Goal: Task Accomplishment & Management: Manage account settings

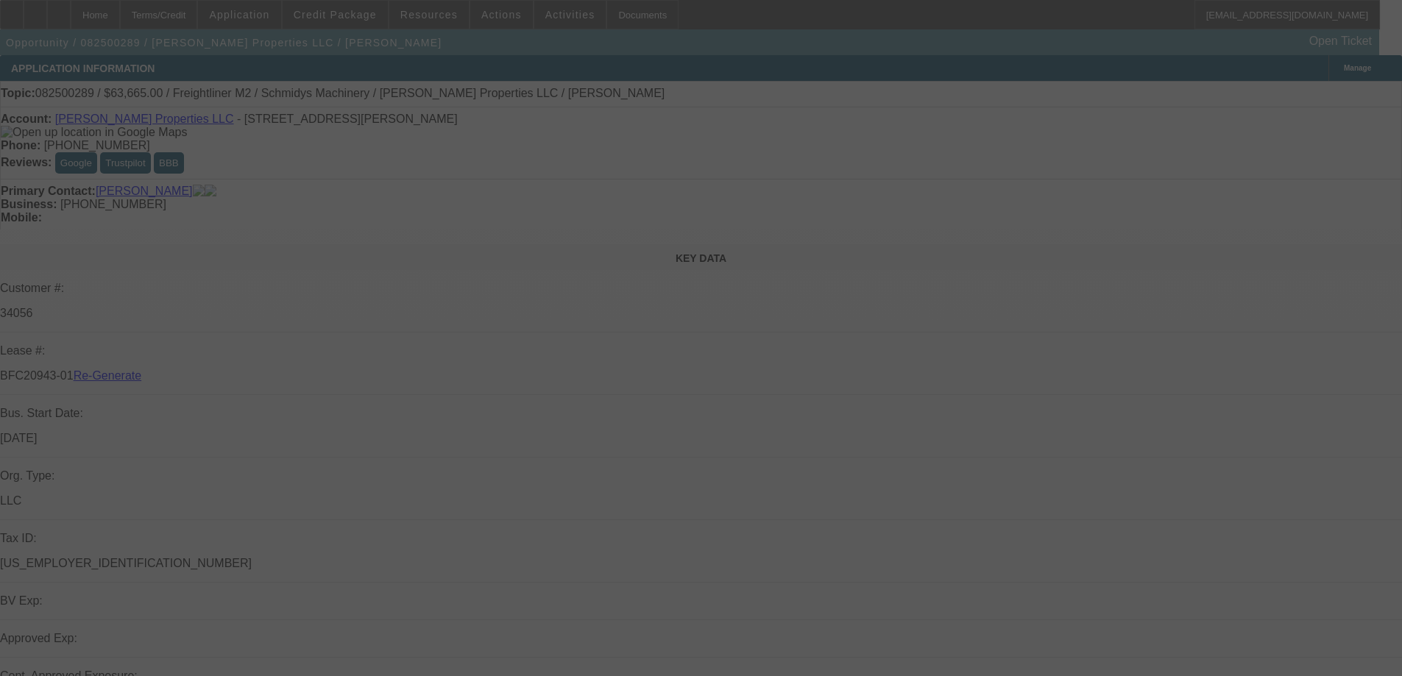
select select "3"
select select "0"
select select "6"
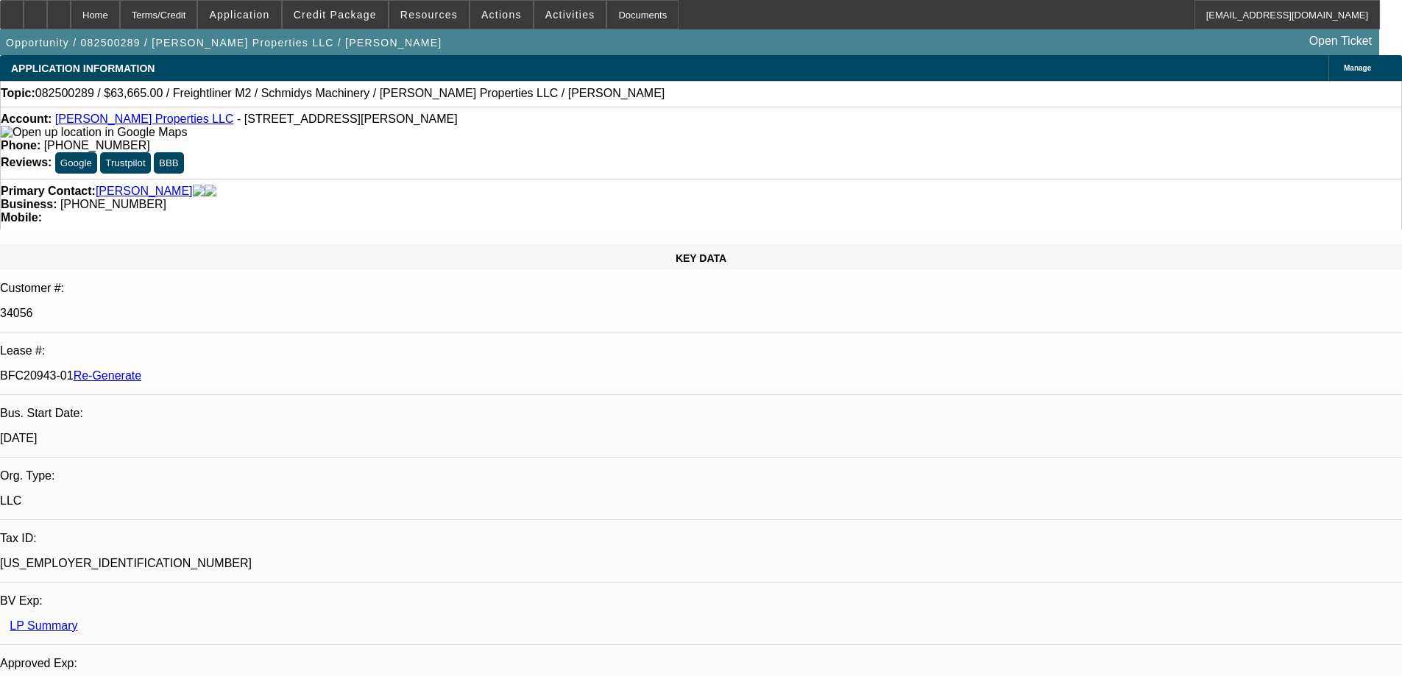
click at [356, 17] on span "Credit Package" at bounding box center [335, 15] width 83 height 12
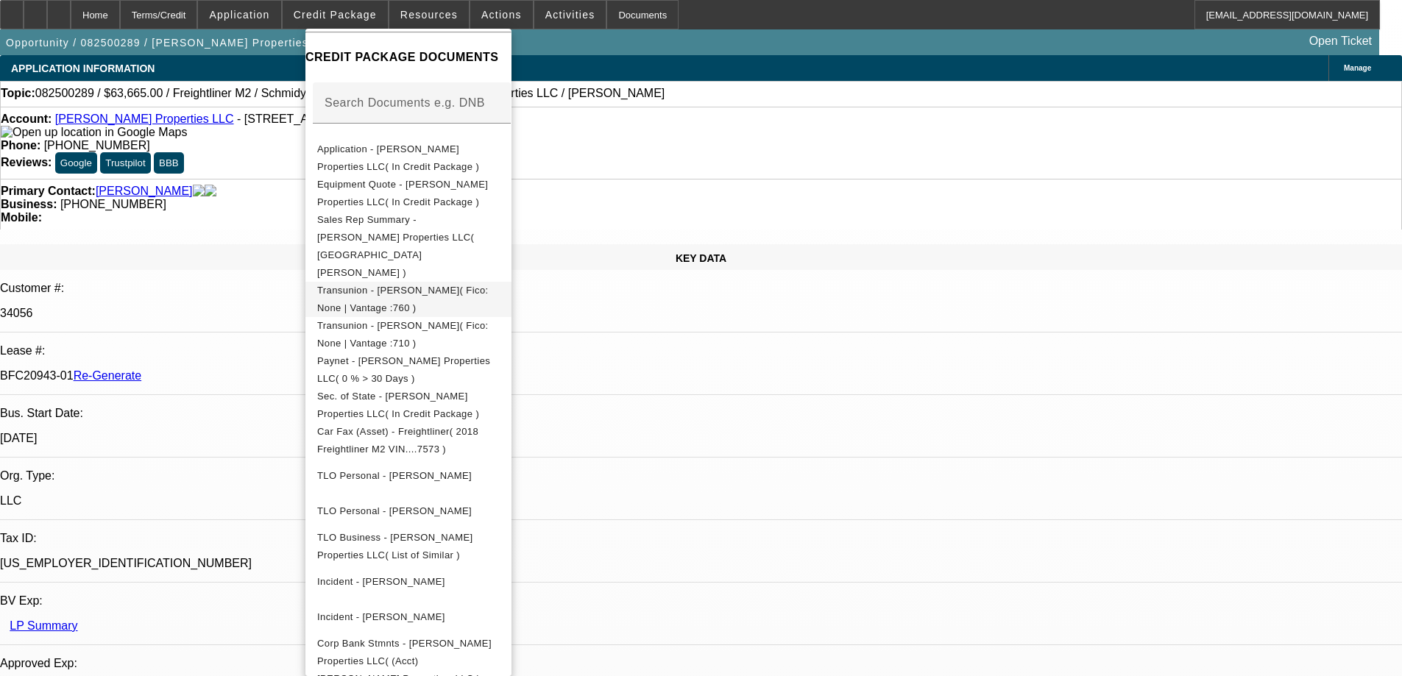
scroll to position [368, 0]
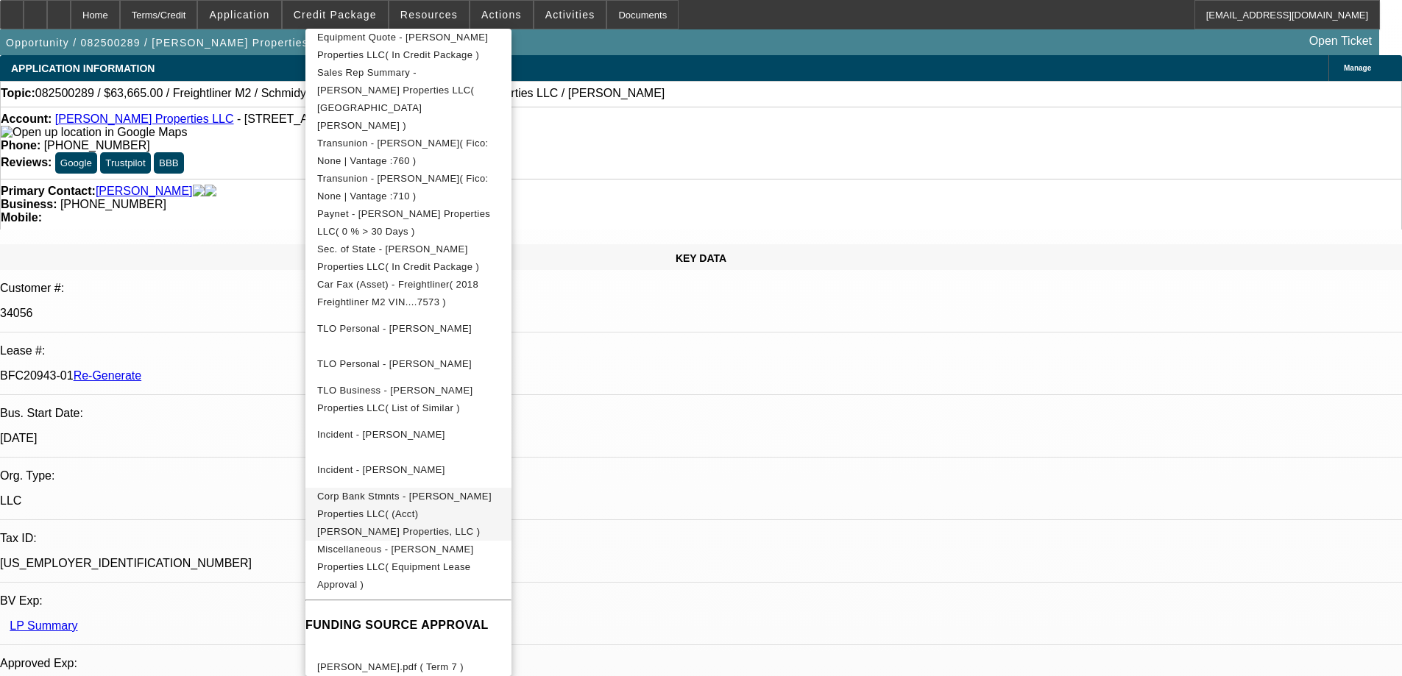
click at [439, 491] on span "Corp Bank Stmnts - [PERSON_NAME] Properties LLC( (Acct) [PERSON_NAME] Propertie…" at bounding box center [404, 514] width 174 height 46
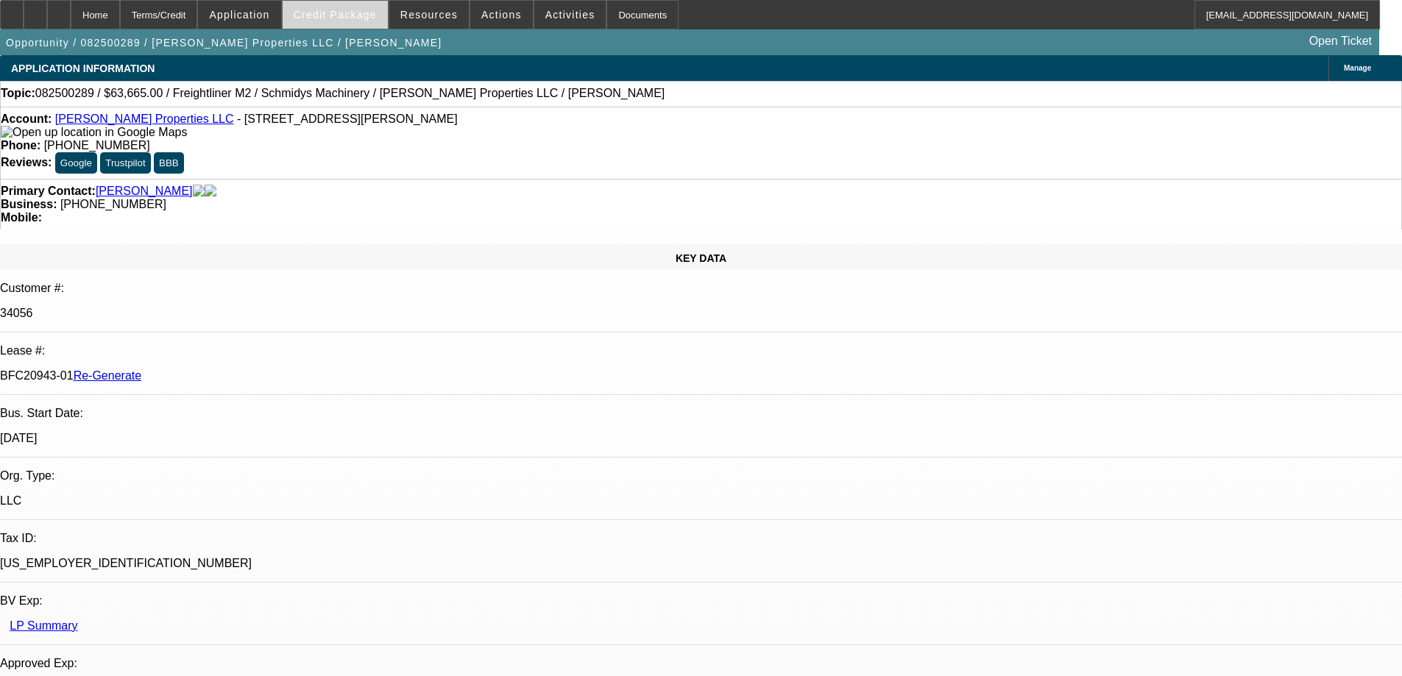
click at [362, 12] on span "Credit Package" at bounding box center [335, 15] width 83 height 12
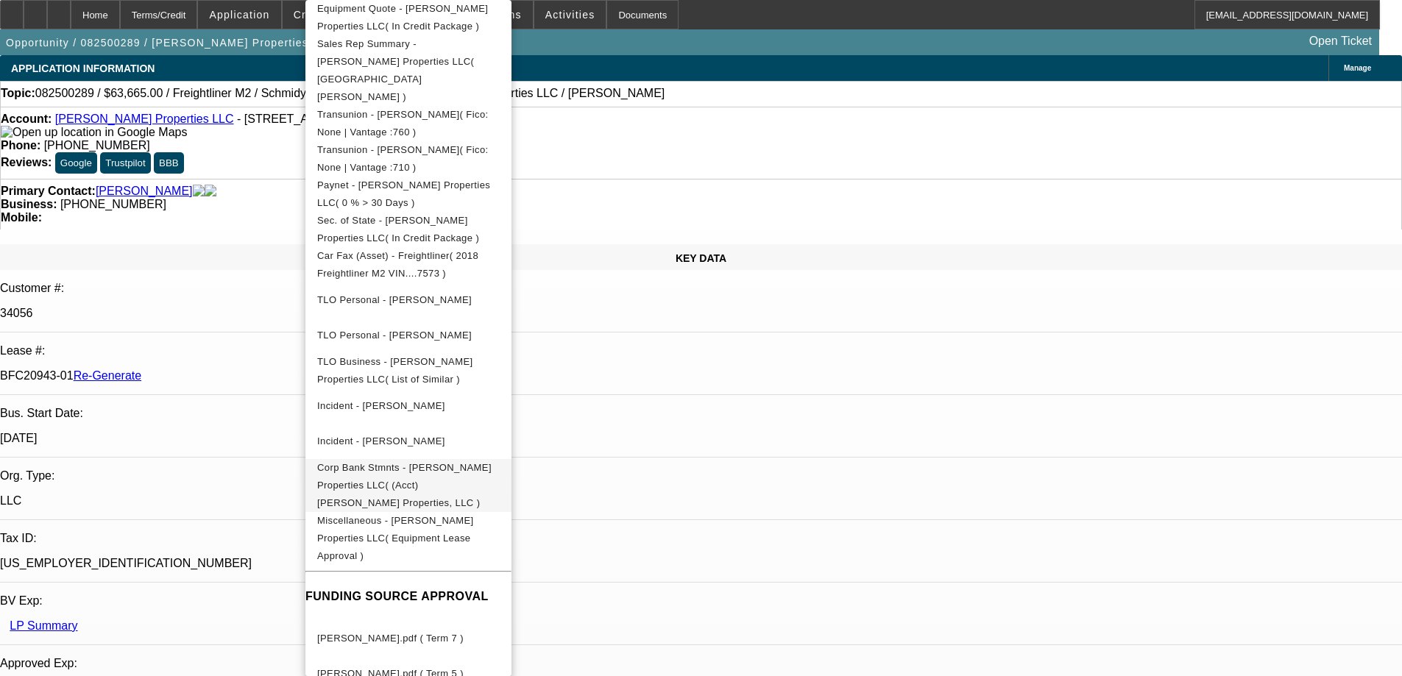
click at [419, 462] on span "Corp Bank Stmnts - [PERSON_NAME] Properties LLC( (Acct) [PERSON_NAME] Propertie…" at bounding box center [404, 485] width 174 height 46
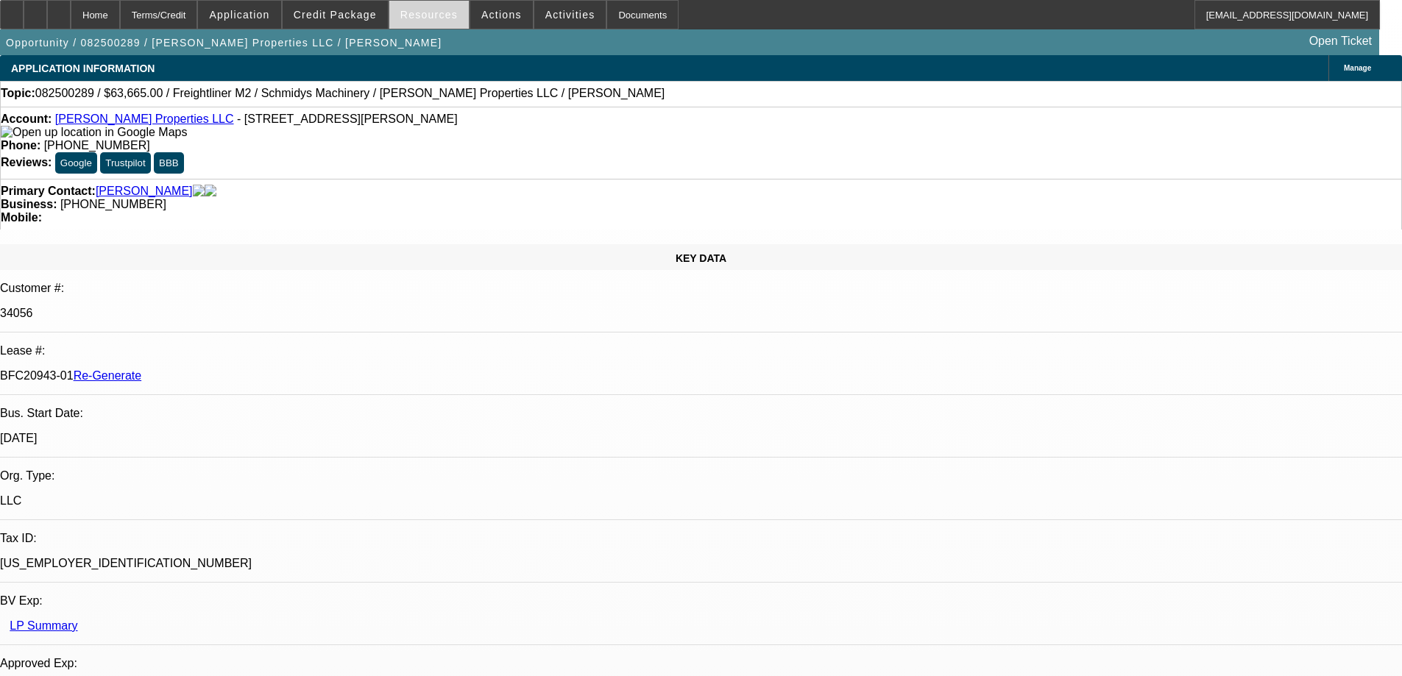
click at [438, 18] on span "Resources" at bounding box center [428, 15] width 57 height 12
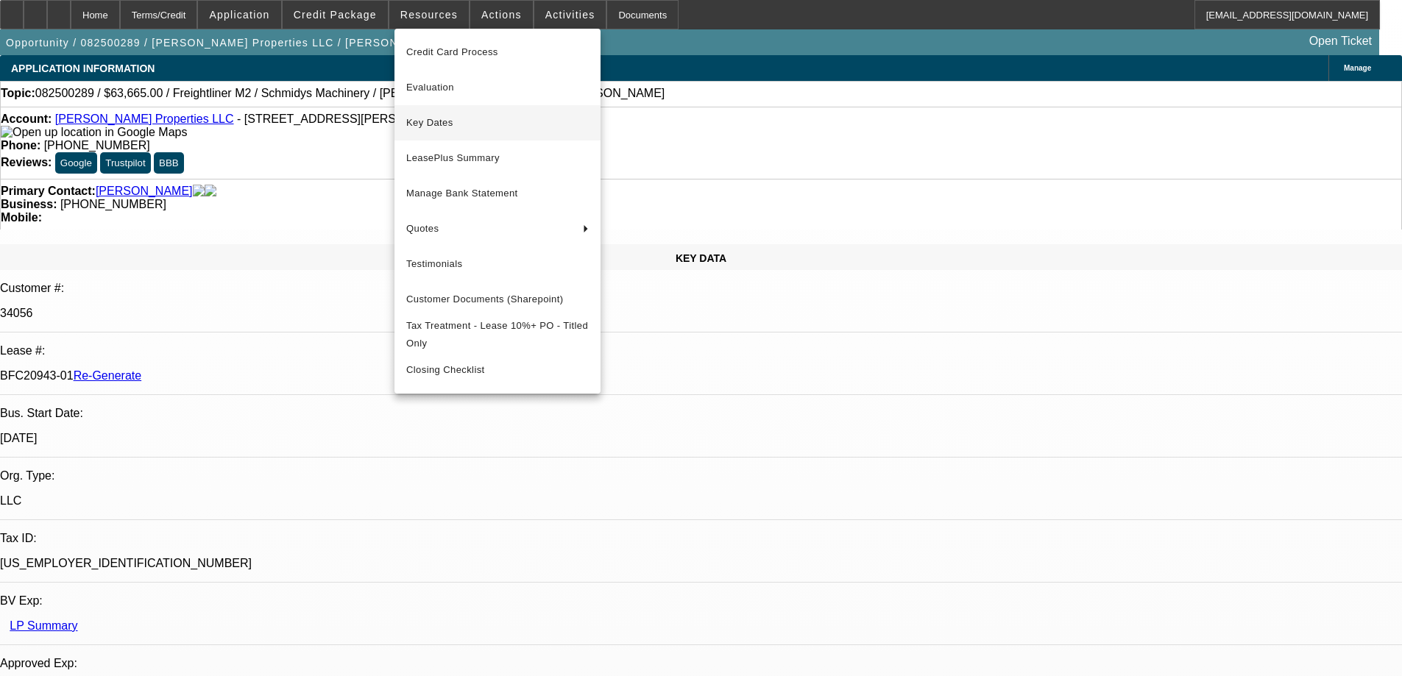
click at [440, 124] on span "Key Dates" at bounding box center [497, 123] width 182 height 18
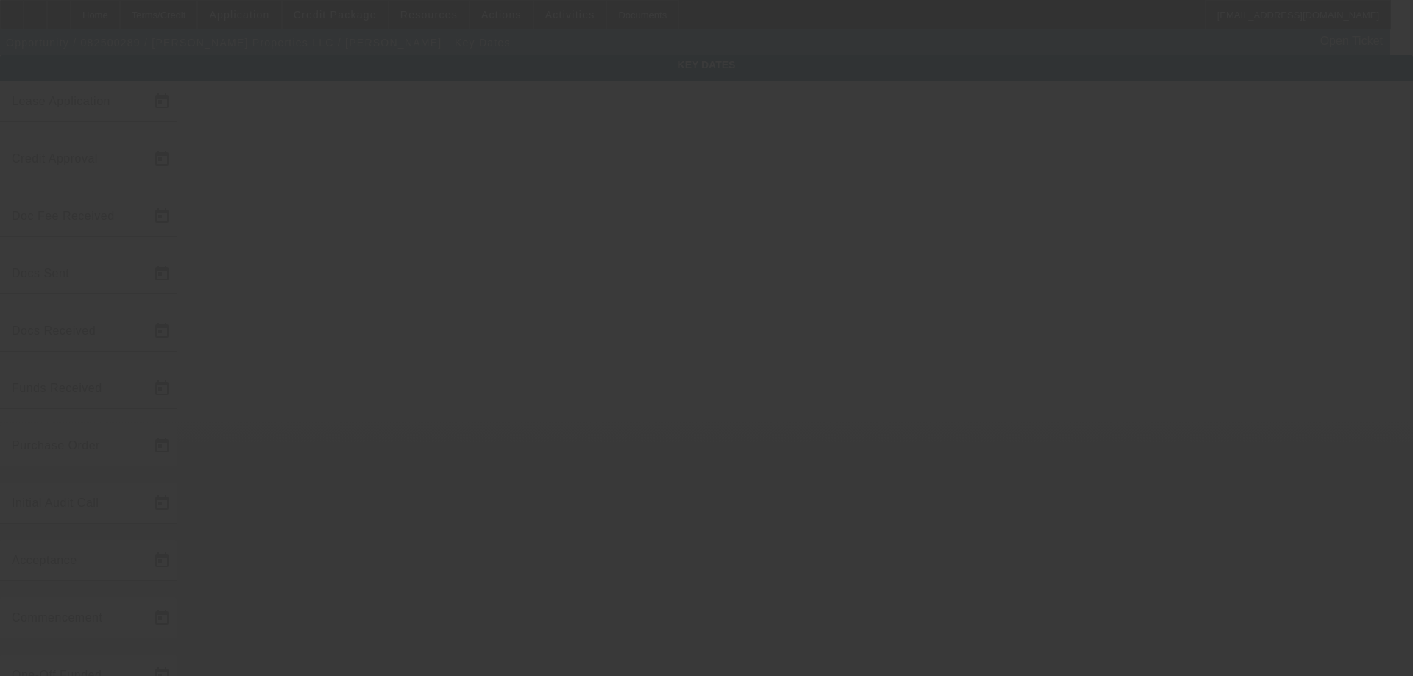
type input "[DATE]"
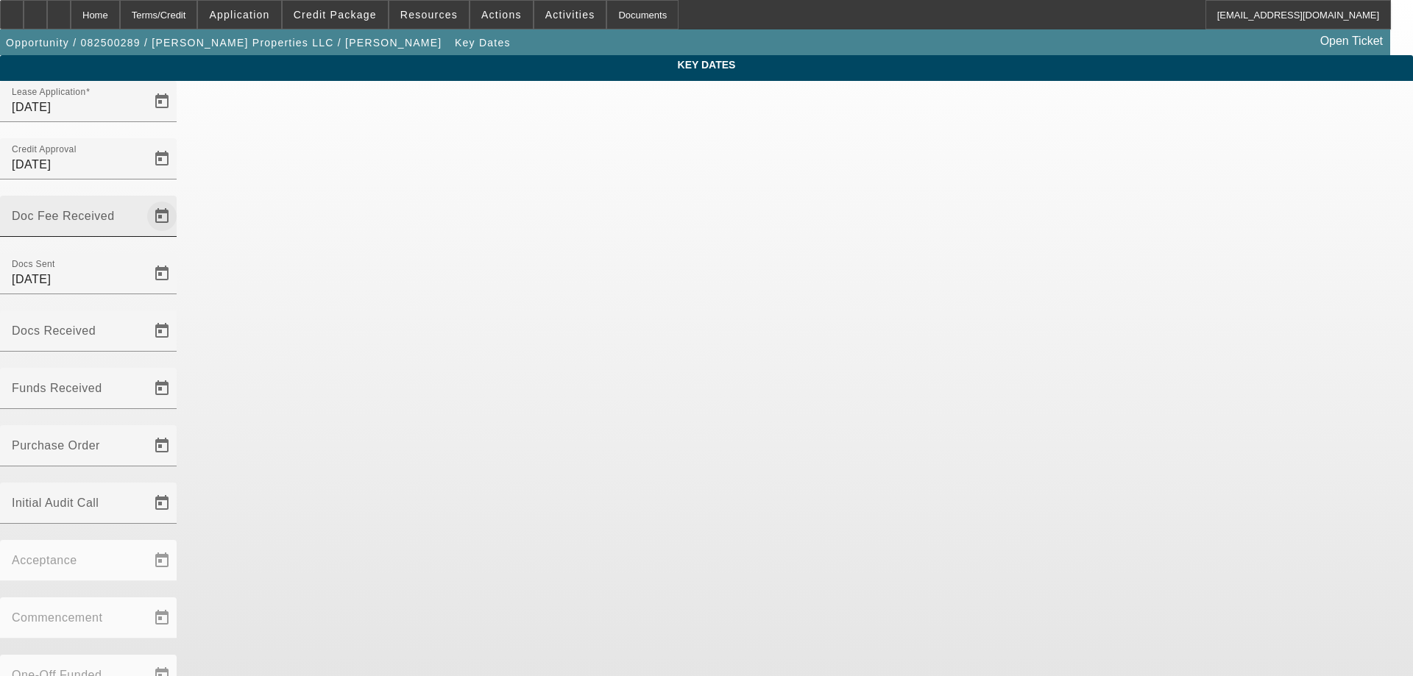
click at [180, 199] on span "Open calendar" at bounding box center [161, 216] width 35 height 35
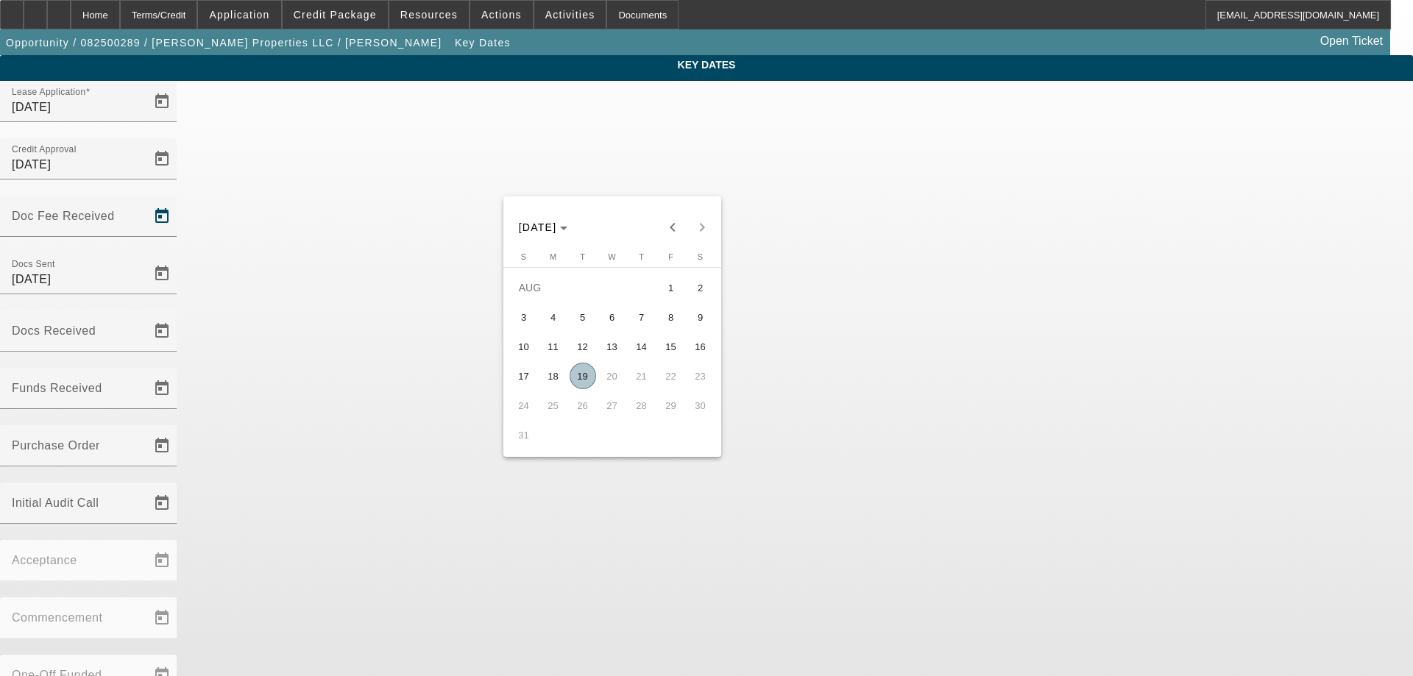
click at [559, 380] on span "18" at bounding box center [553, 376] width 26 height 26
type input "[DATE]"
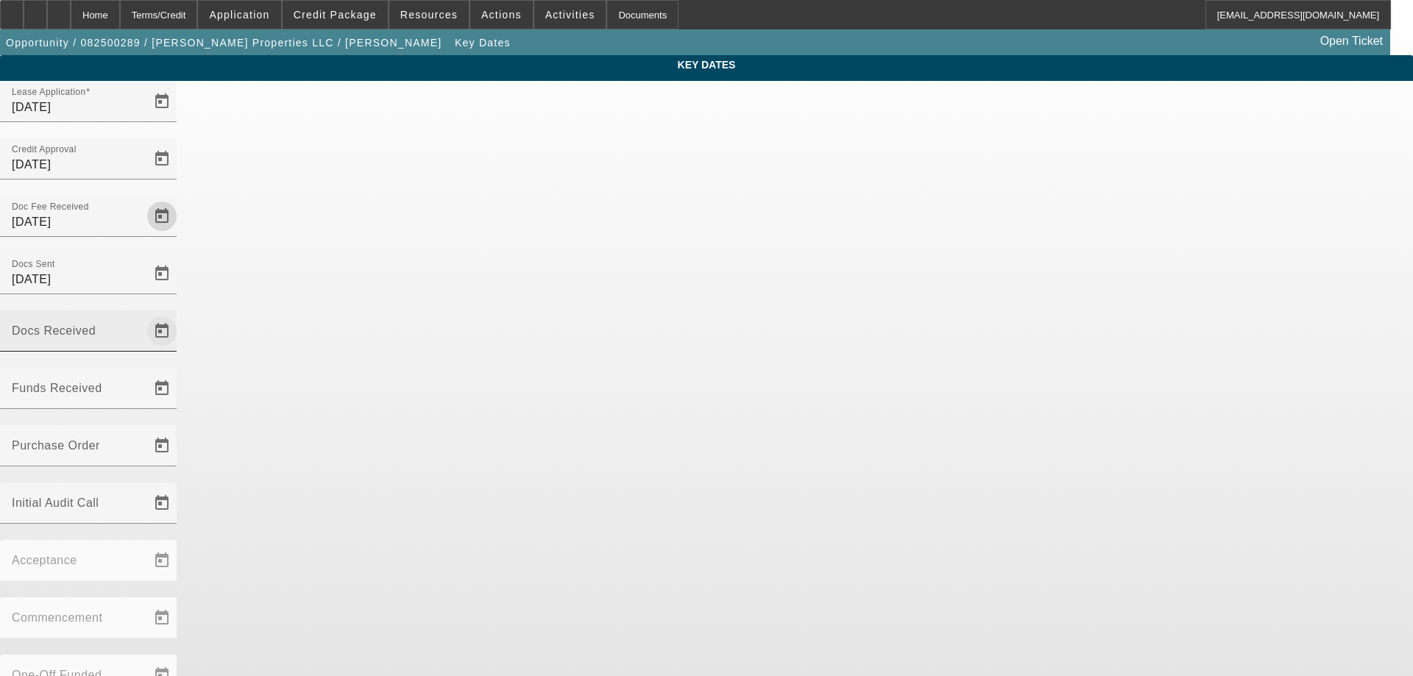
click at [180, 313] on span "Open calendar" at bounding box center [161, 330] width 35 height 35
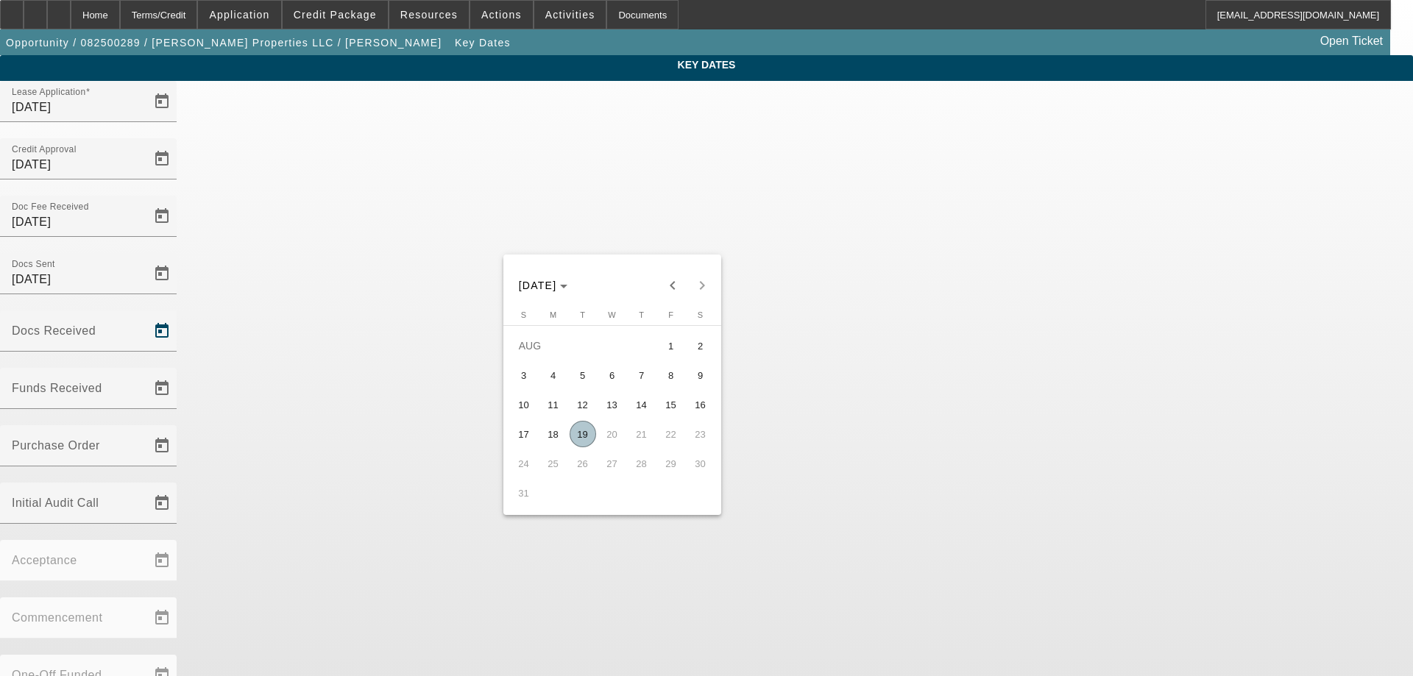
click at [588, 435] on span "19" at bounding box center [582, 434] width 26 height 26
type input "[DATE]"
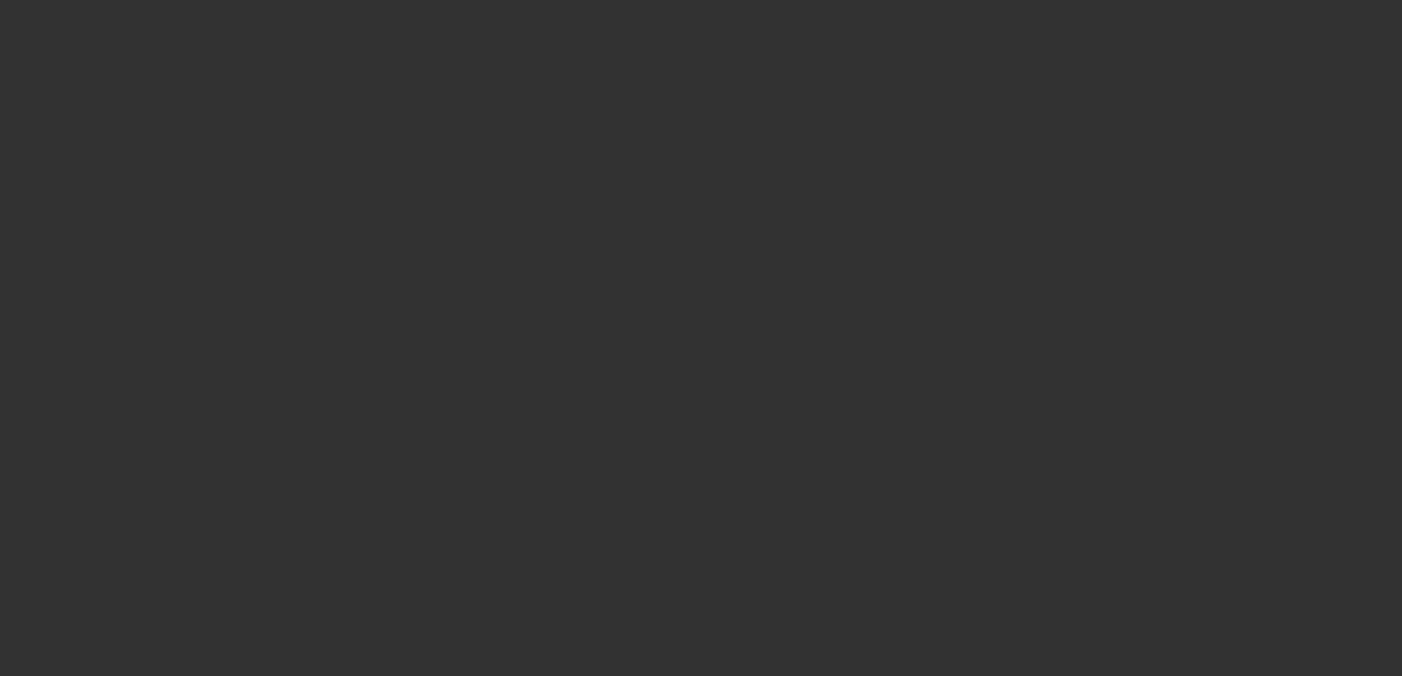
select select "3"
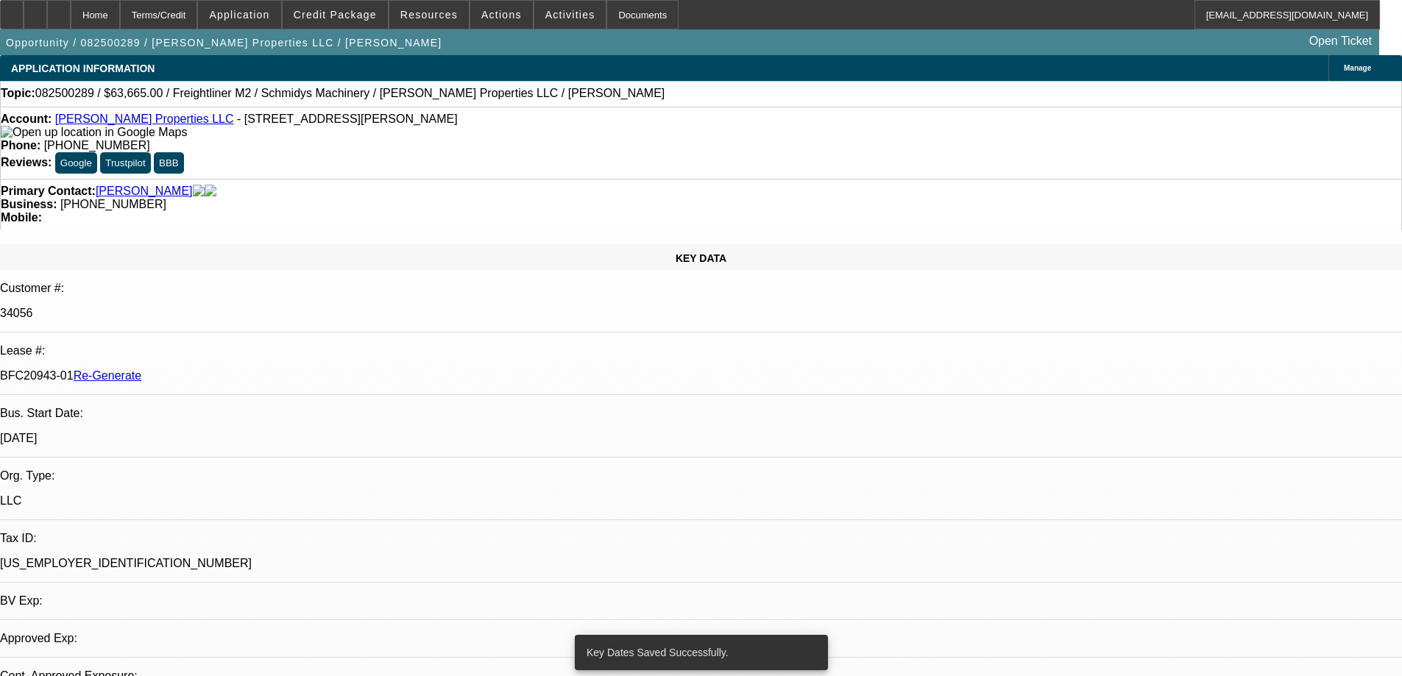
select select "0"
select select "6"
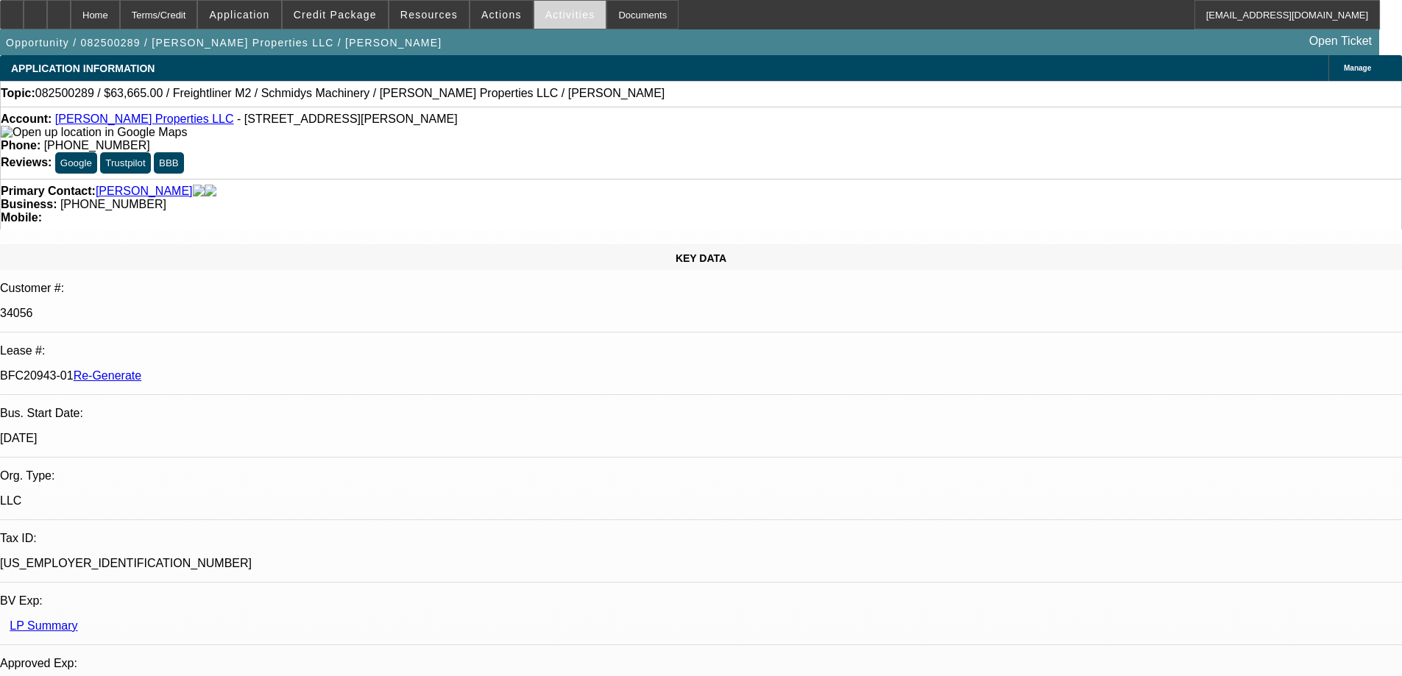
click at [547, 21] on span at bounding box center [570, 14] width 72 height 35
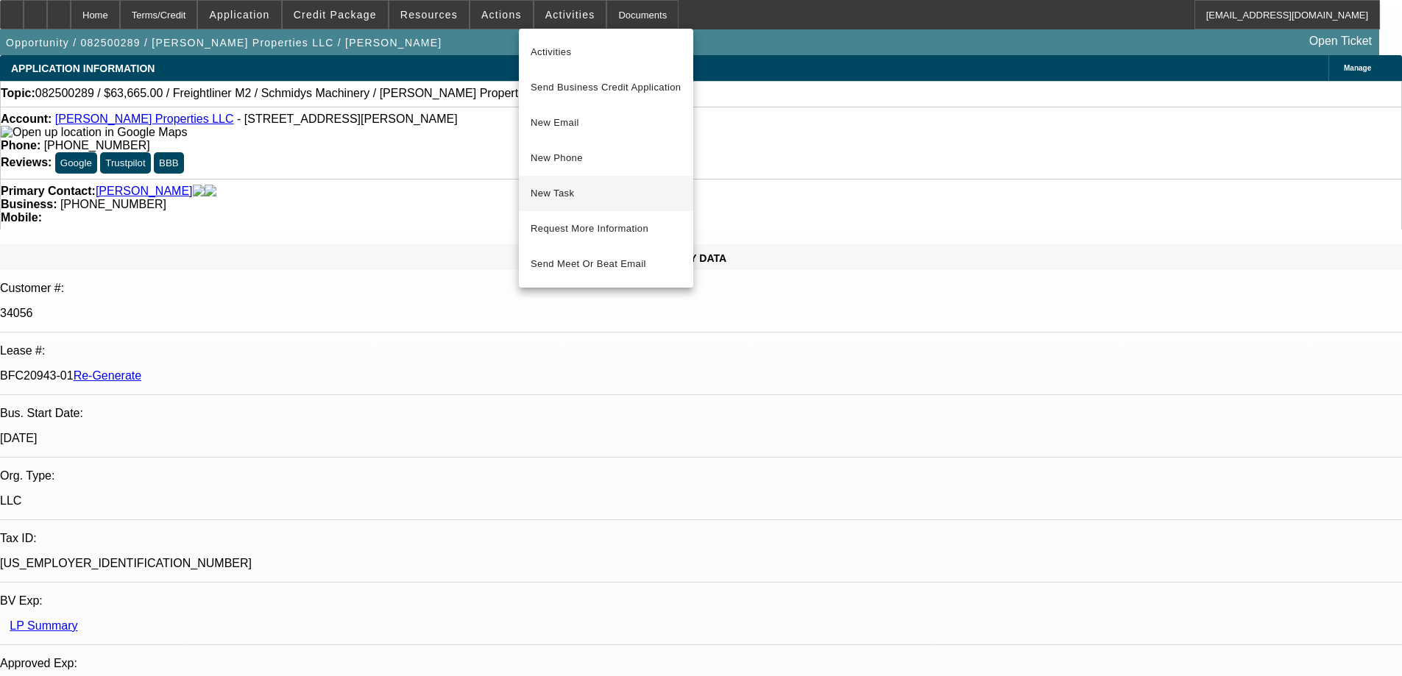
click at [561, 187] on span "New Task" at bounding box center [605, 194] width 151 height 18
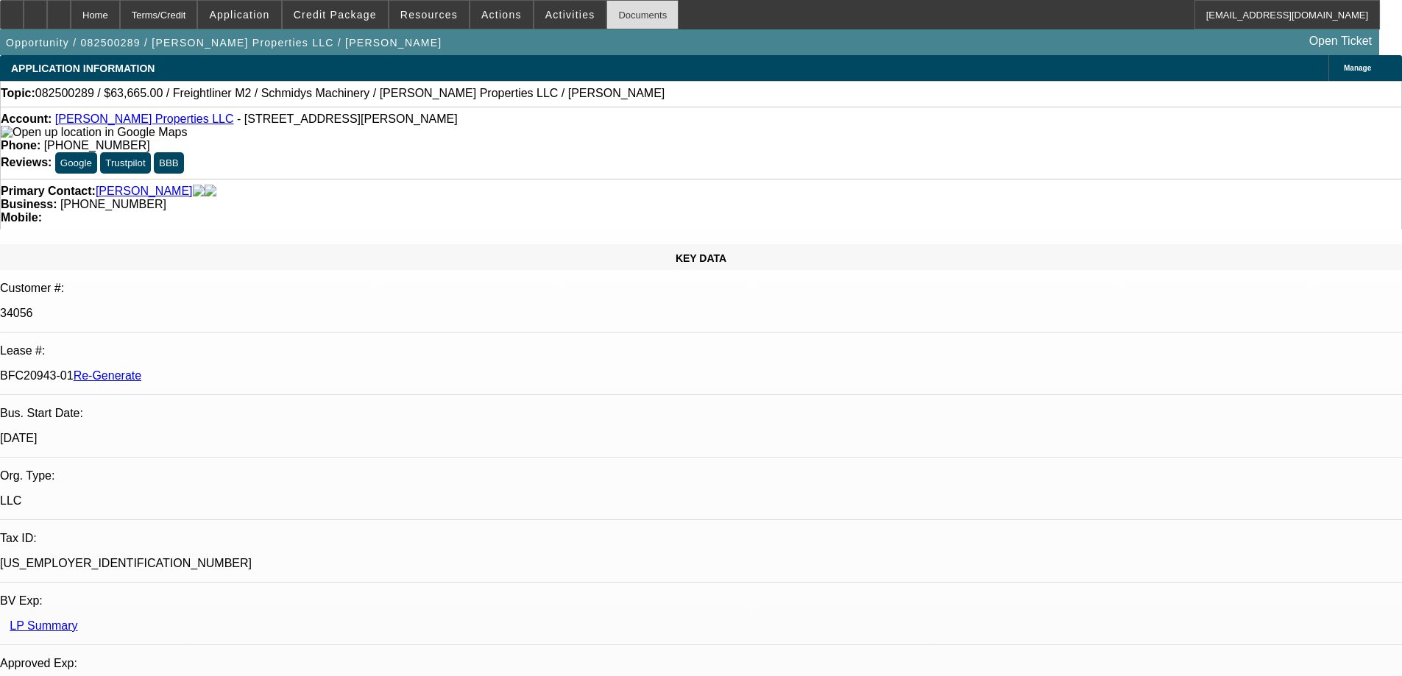
click at [606, 13] on div "Documents" at bounding box center [642, 14] width 72 height 29
click at [324, 13] on span "Credit Package" at bounding box center [335, 15] width 83 height 12
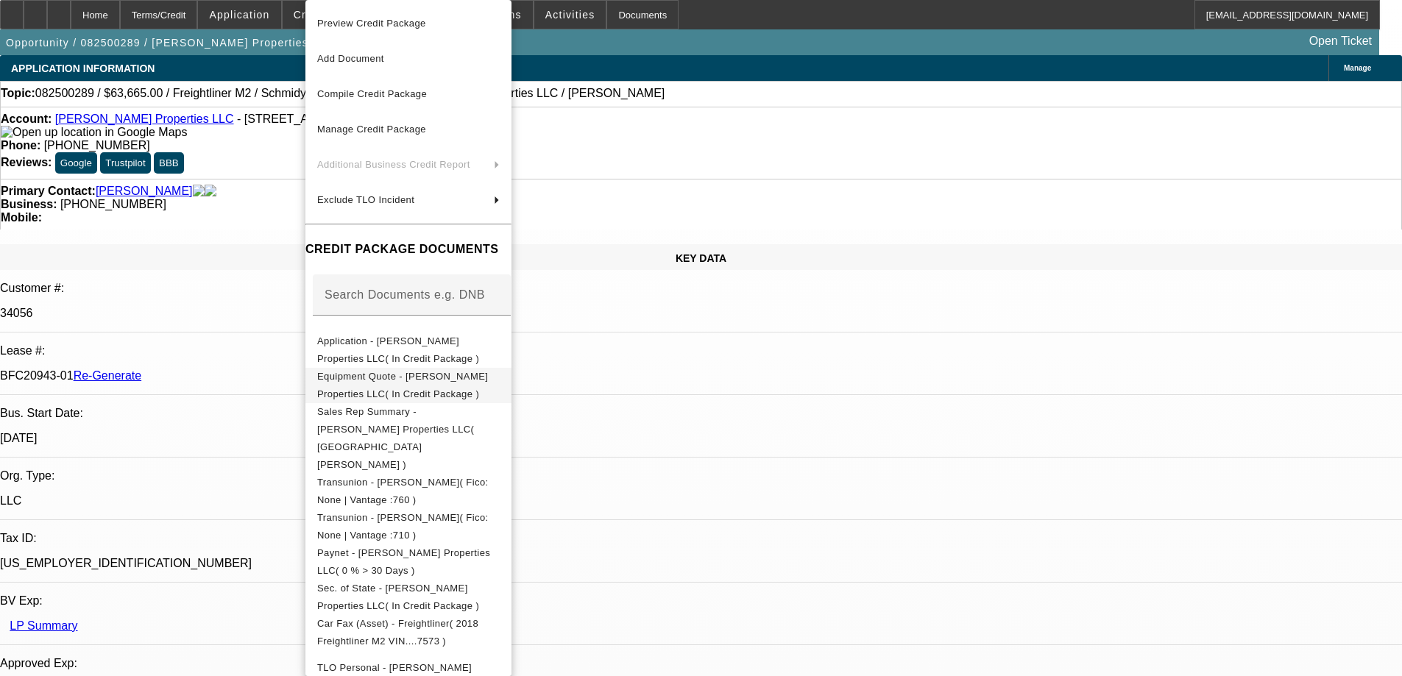
click at [363, 379] on span "Equipment Quote - [PERSON_NAME] Properties LLC( In Credit Package )" at bounding box center [402, 385] width 171 height 29
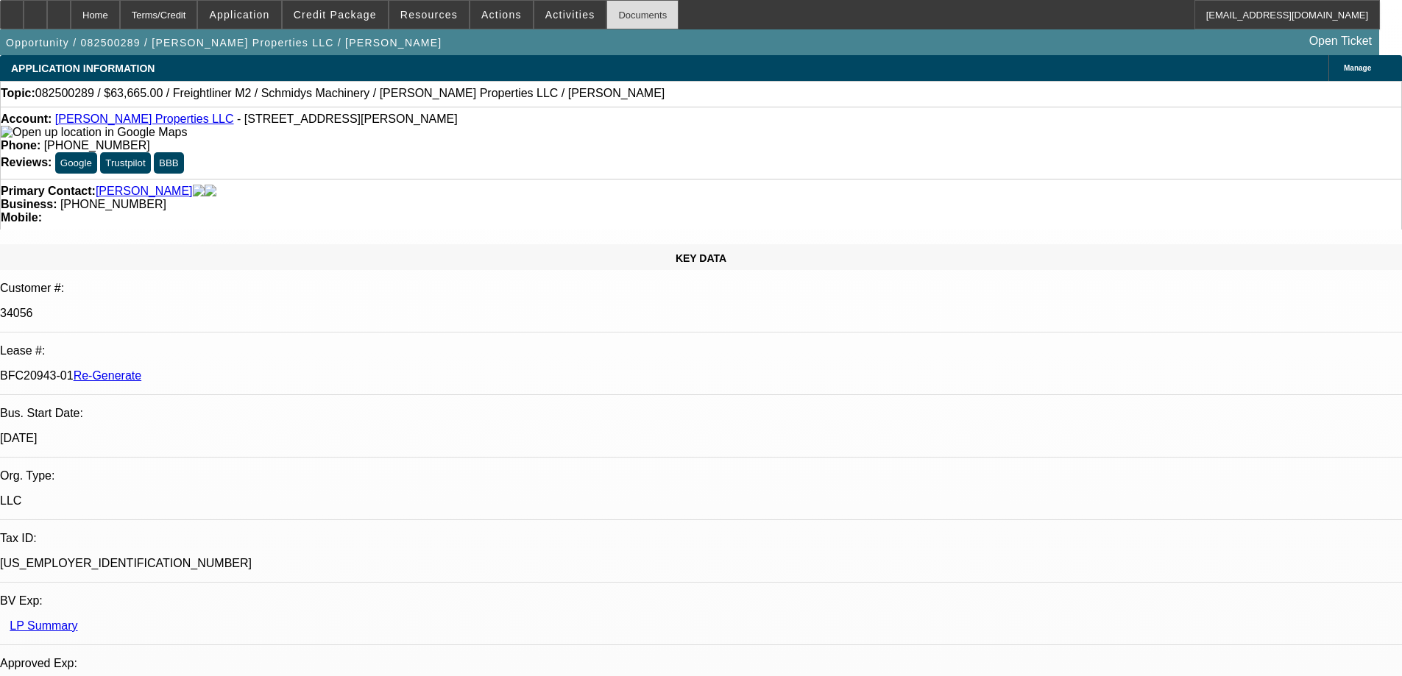
click at [614, 13] on div "Documents" at bounding box center [642, 14] width 72 height 29
click at [59, 10] on icon at bounding box center [59, 10] width 0 height 0
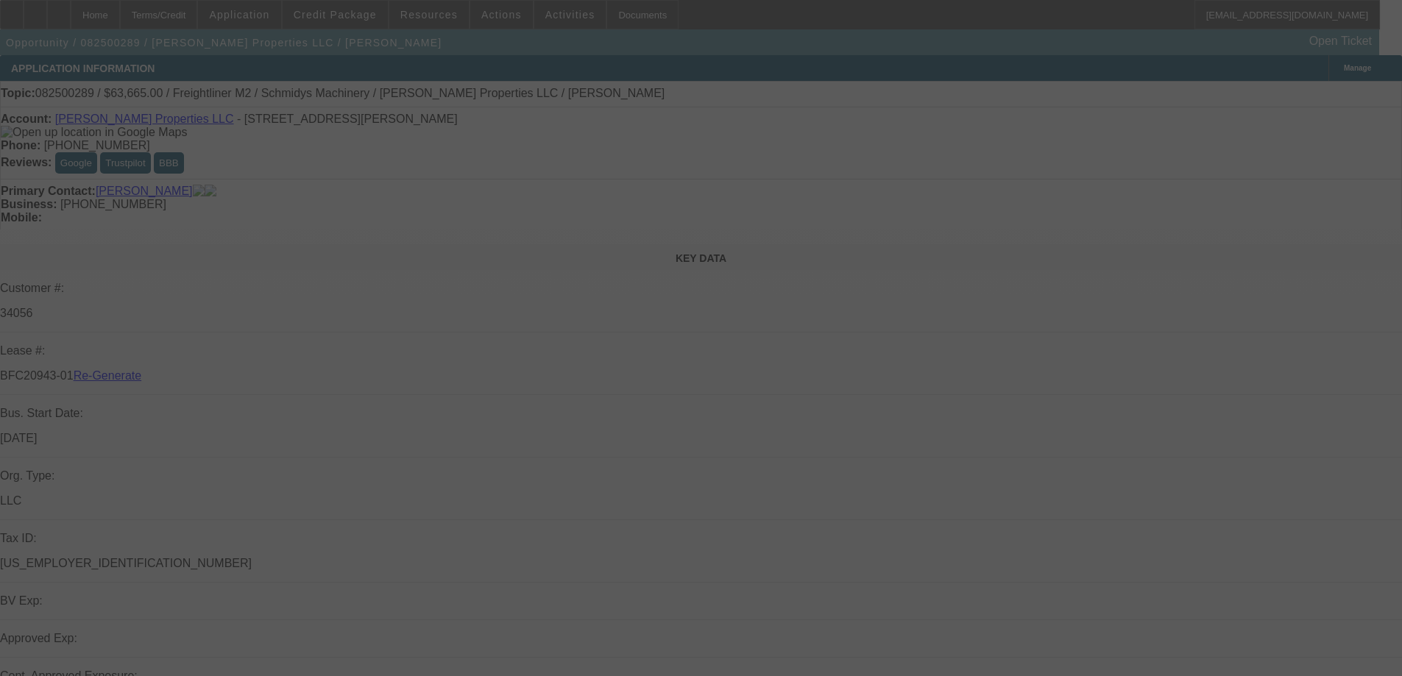
select select "3"
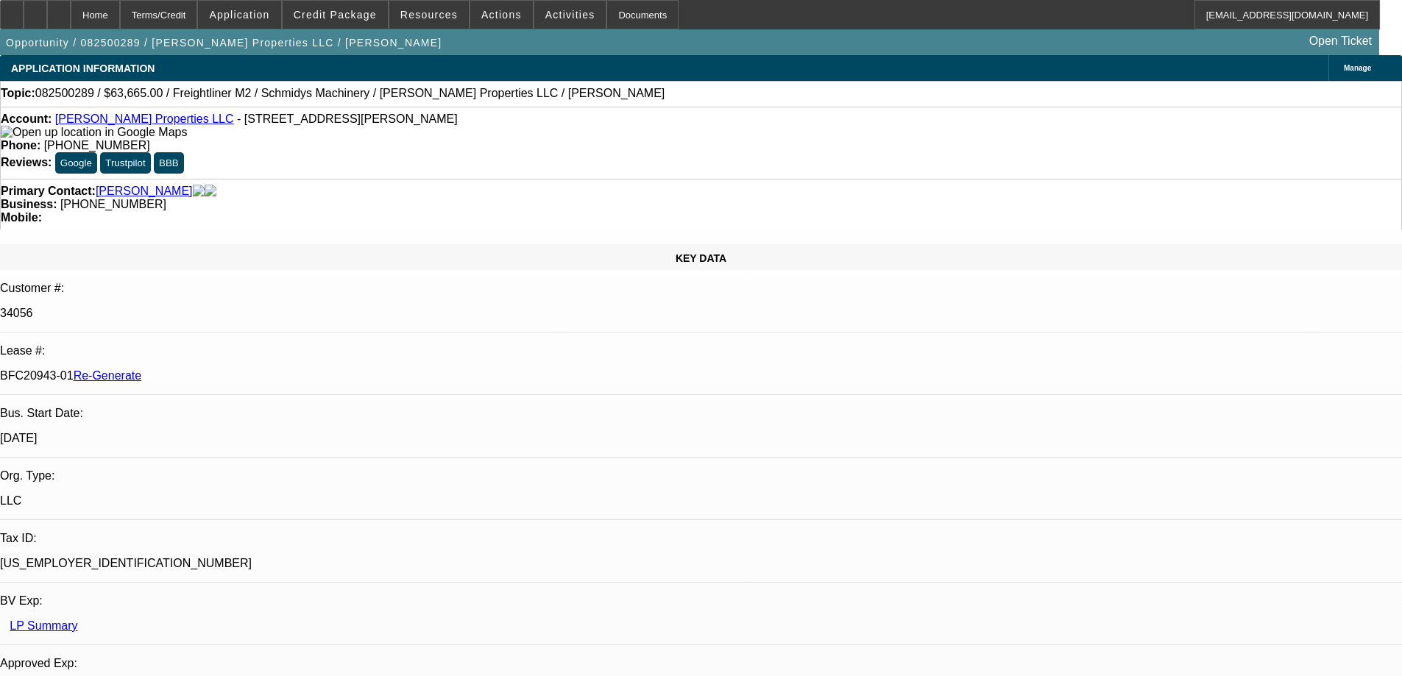
select select "0"
select select "6"
